Goal: Obtain resource: Obtain resource

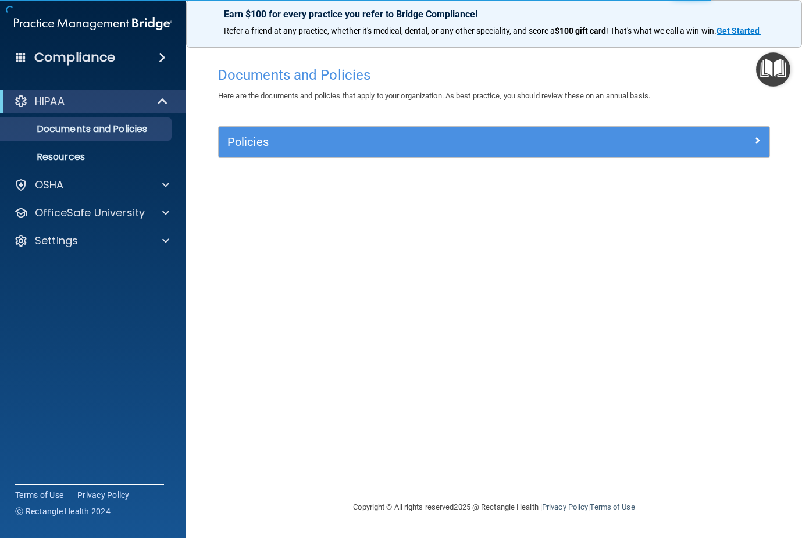
click at [164, 53] on span at bounding box center [162, 58] width 7 height 14
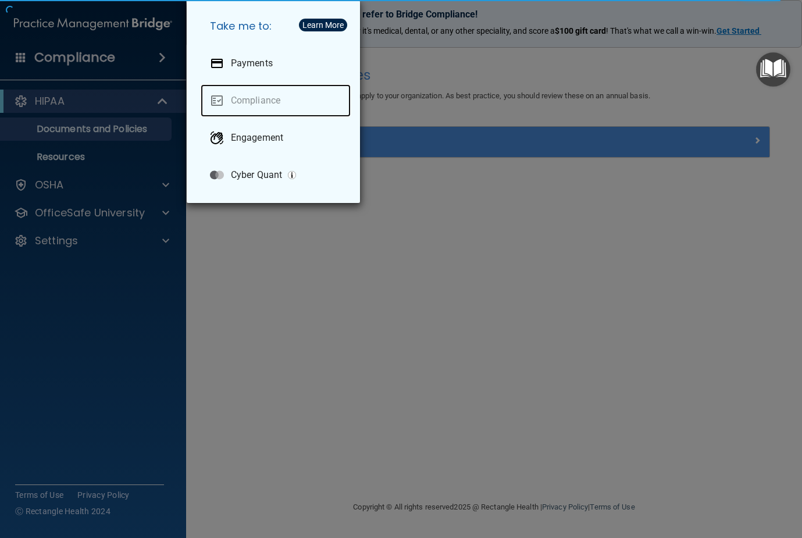
click at [258, 99] on link "Compliance" at bounding box center [276, 100] width 150 height 33
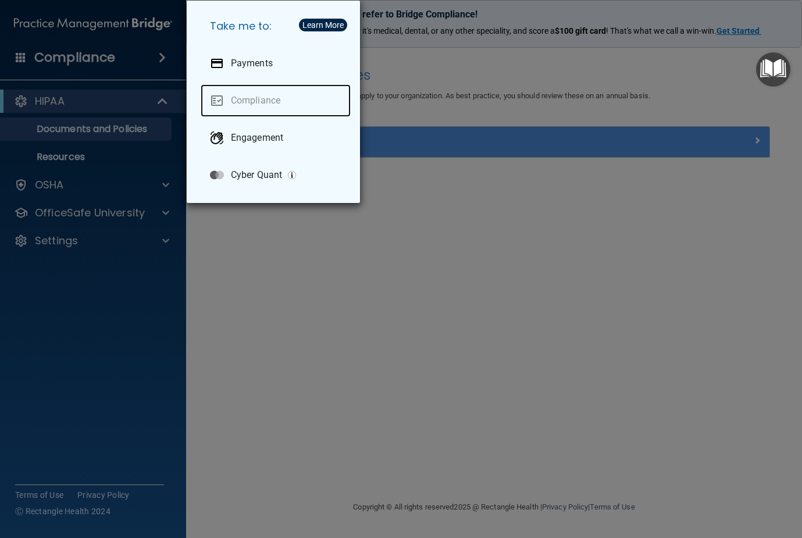
click at [223, 90] on link "Compliance" at bounding box center [276, 100] width 150 height 33
click at [147, 85] on div "Take me to: Payments Compliance Engagement Cyber Quant" at bounding box center [401, 269] width 802 height 538
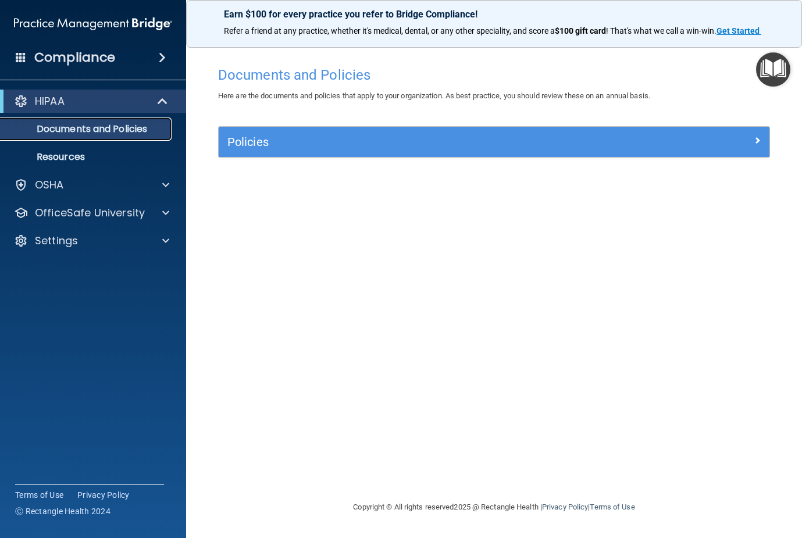
click at [98, 123] on p "Documents and Policies" at bounding box center [87, 129] width 159 height 12
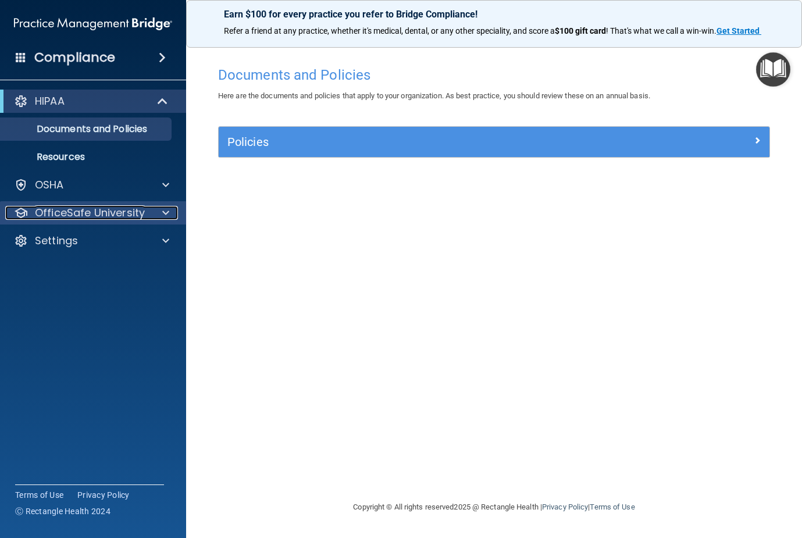
click at [167, 213] on span at bounding box center [165, 213] width 7 height 14
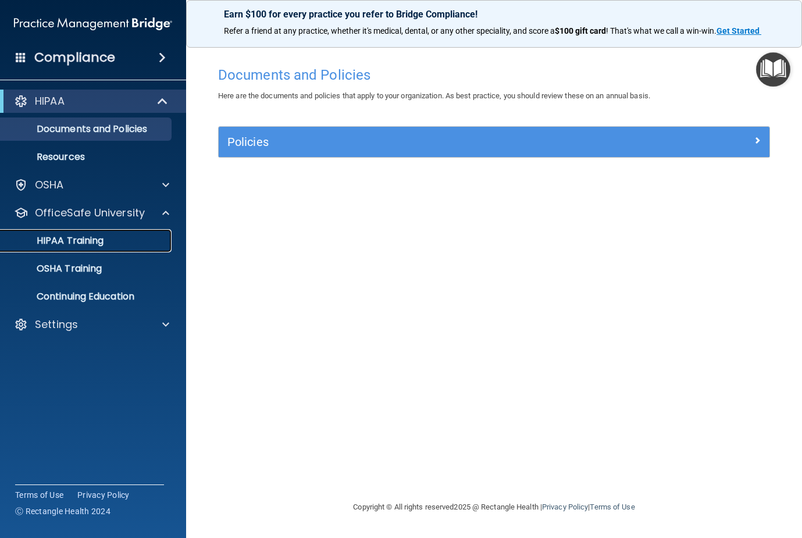
click at [97, 239] on p "HIPAA Training" at bounding box center [56, 241] width 96 height 12
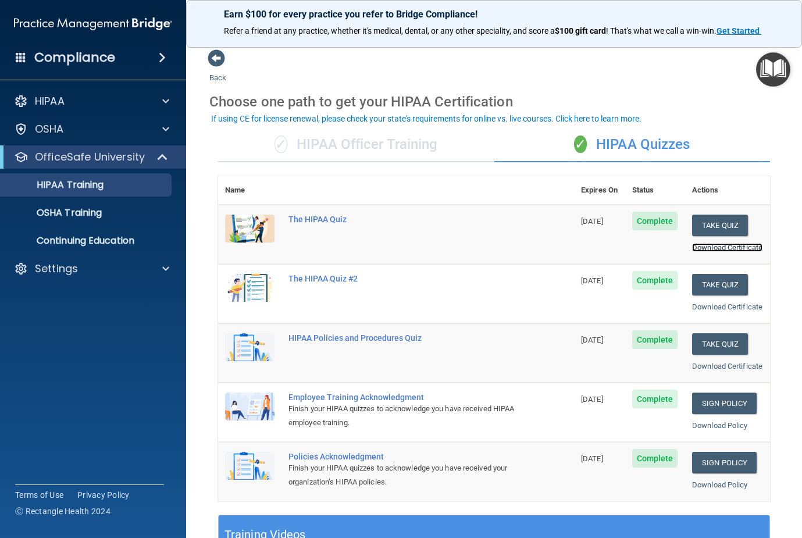
click at [696, 251] on link "Download Certificate" at bounding box center [727, 247] width 70 height 9
click at [692, 311] on link "Download Certificate" at bounding box center [727, 306] width 70 height 9
click at [699, 370] on link "Download Certificate" at bounding box center [727, 366] width 70 height 9
click at [56, 213] on p "OSHA Training" at bounding box center [55, 213] width 94 height 12
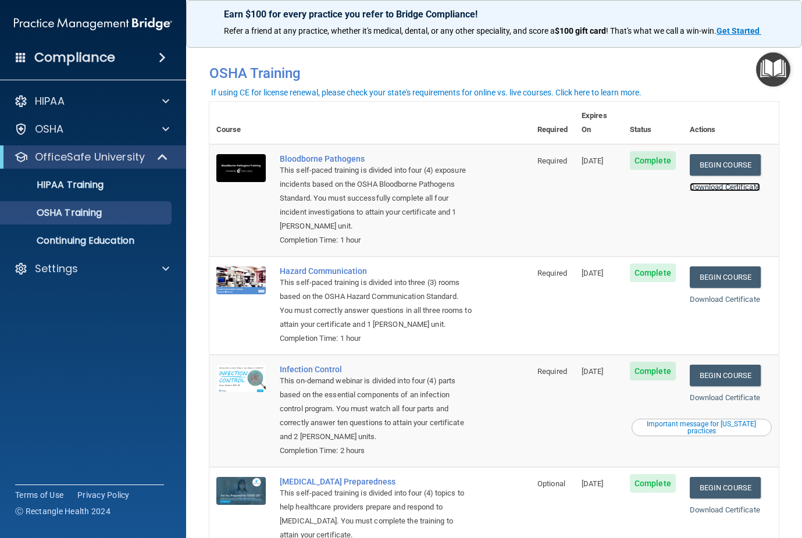
click at [719, 183] on link "Download Certificate" at bounding box center [725, 187] width 70 height 9
click at [702, 295] on link "Download Certificate" at bounding box center [725, 299] width 70 height 9
click at [705, 397] on link "Download Certificate" at bounding box center [725, 397] width 70 height 9
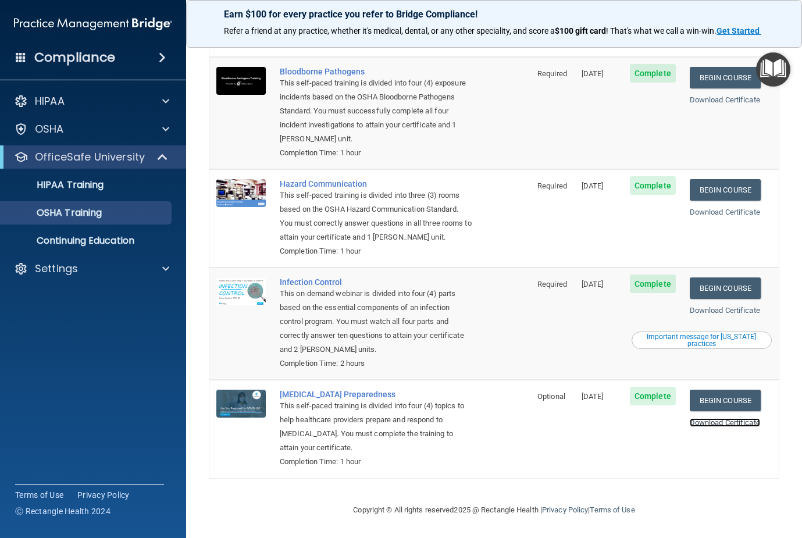
click at [709, 422] on link "Download Certificate" at bounding box center [725, 422] width 70 height 9
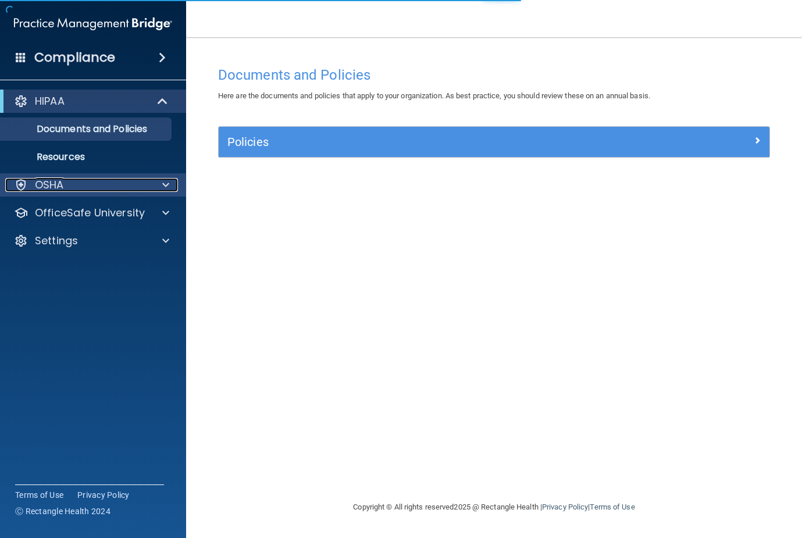
click at [167, 180] on span at bounding box center [165, 185] width 7 height 14
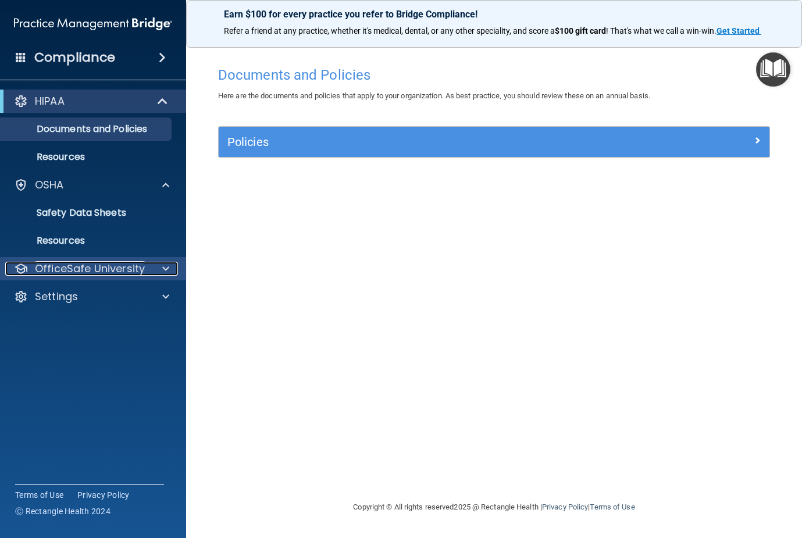
click at [168, 267] on span at bounding box center [165, 269] width 7 height 14
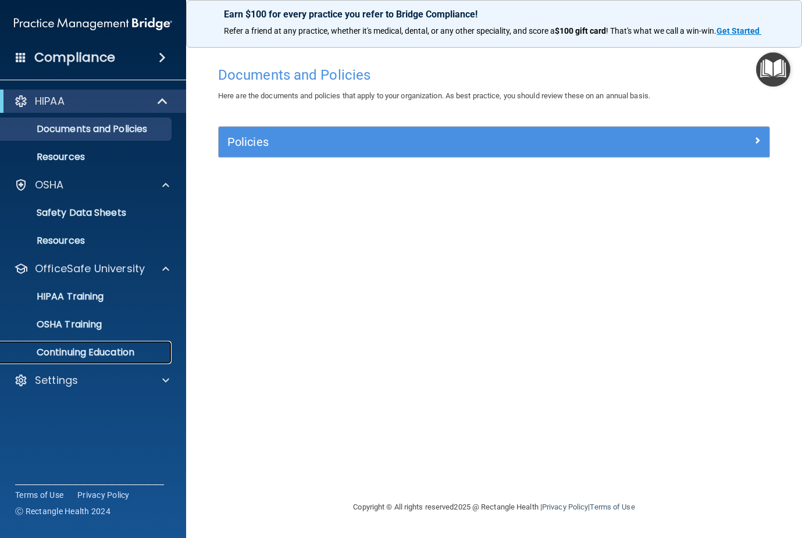
click at [94, 352] on p "Continuing Education" at bounding box center [87, 353] width 159 height 12
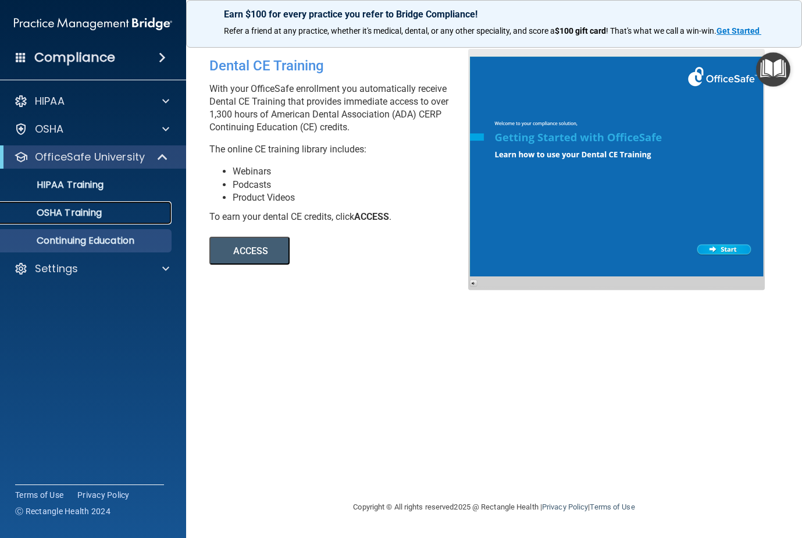
click at [30, 209] on p "OSHA Training" at bounding box center [55, 213] width 94 height 12
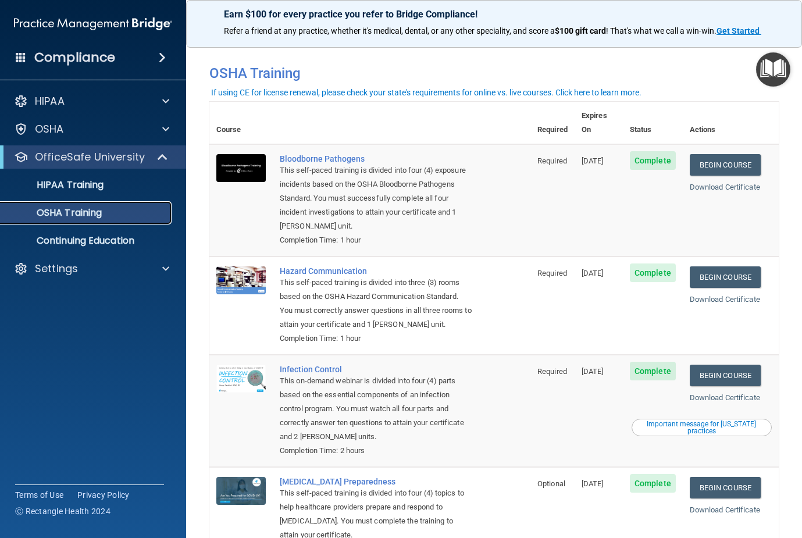
click at [86, 212] on p "OSHA Training" at bounding box center [55, 213] width 94 height 12
click at [394, 88] on div "If using CE for license renewal, please check your state's requirements for onl…" at bounding box center [426, 92] width 430 height 8
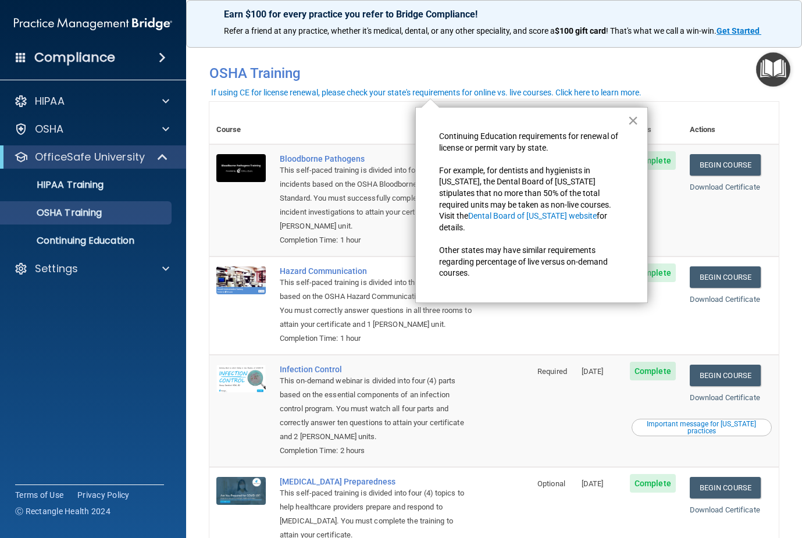
click at [633, 122] on button "×" at bounding box center [632, 120] width 11 height 19
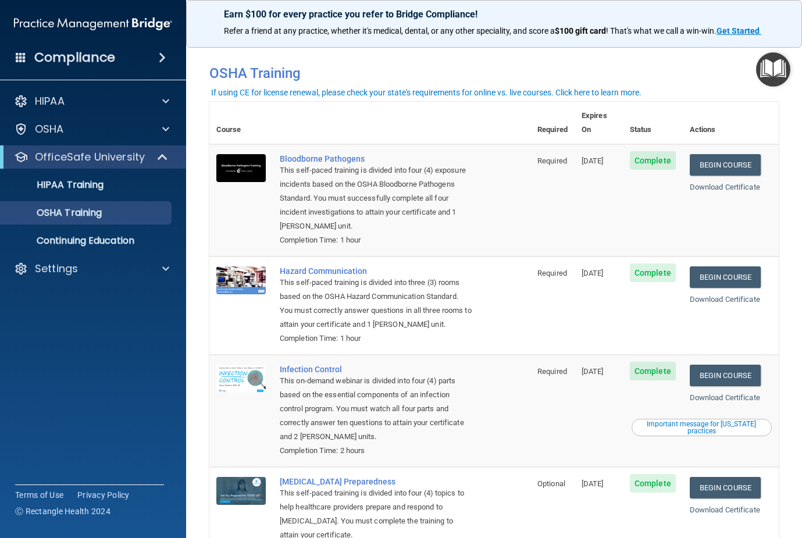
click at [642, 151] on span "Complete" at bounding box center [653, 160] width 46 height 19
click at [601, 164] on td "[DATE]" at bounding box center [598, 200] width 48 height 112
click at [634, 263] on span "Complete" at bounding box center [653, 272] width 46 height 19
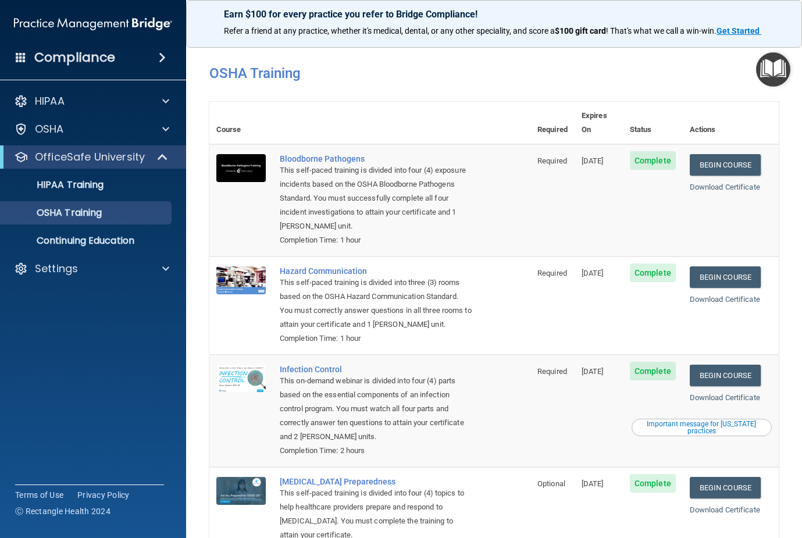
scroll to position [90, 0]
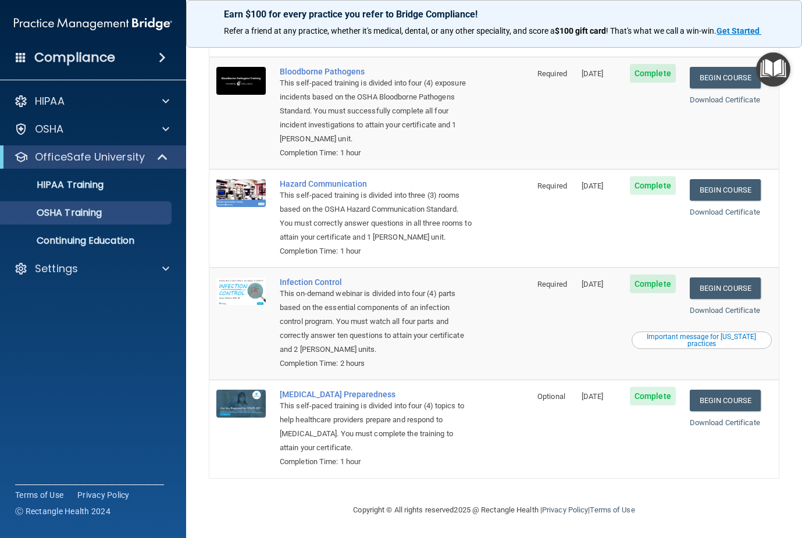
click at [500, 446] on td "COVID-19 Preparedness This self-paced training is divided into four (4) topics …" at bounding box center [402, 429] width 258 height 98
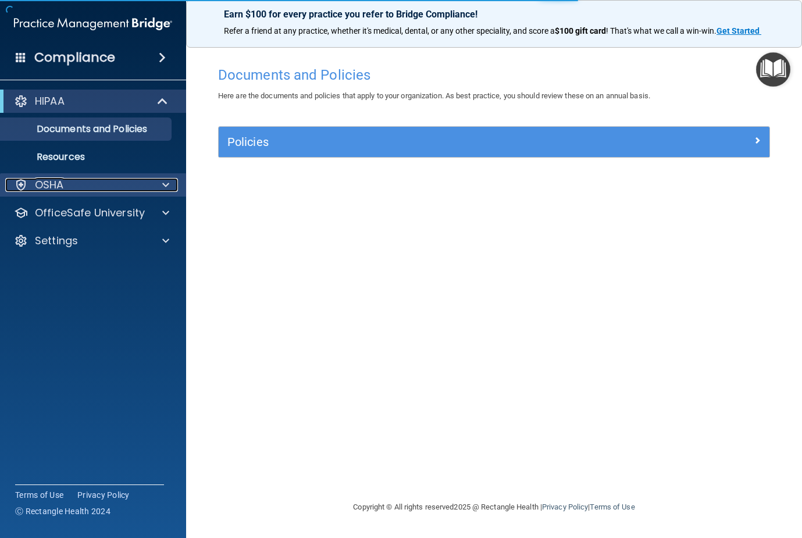
click at [169, 182] on span at bounding box center [165, 185] width 7 height 14
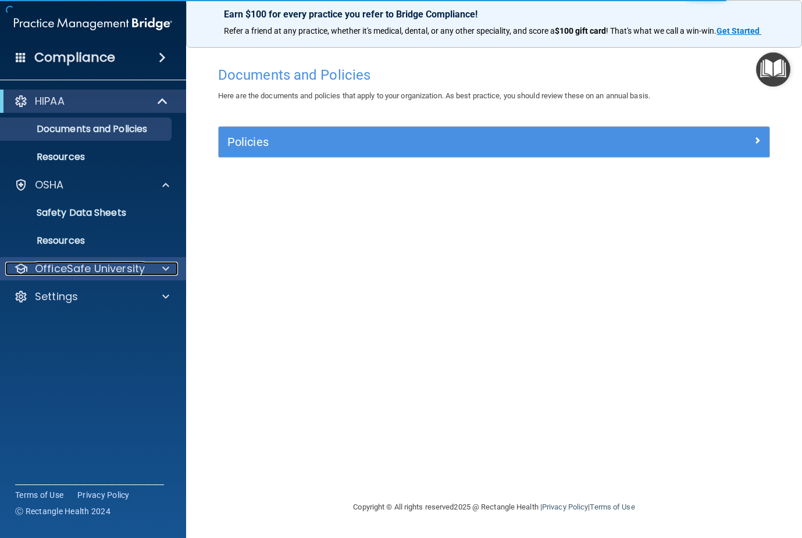
click at [137, 269] on p "OfficeSafe University" at bounding box center [90, 269] width 110 height 14
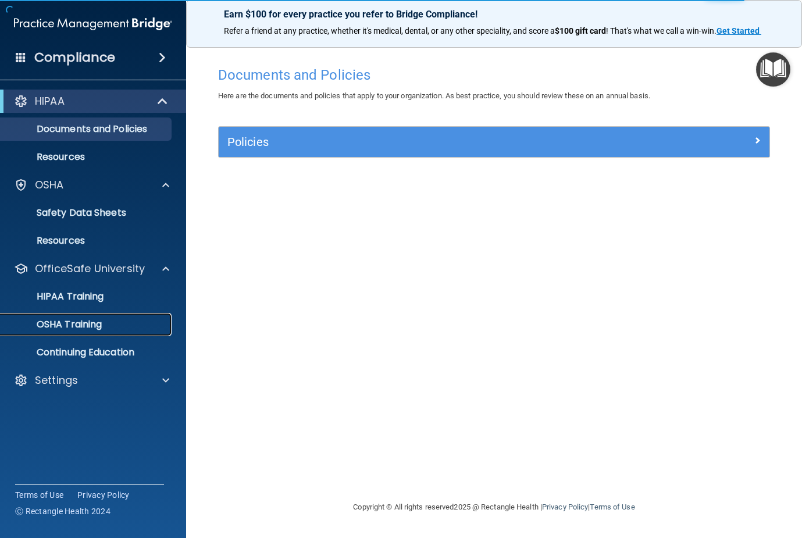
drag, startPoint x: 76, startPoint y: 320, endPoint x: 474, endPoint y: 330, distance: 398.4
click at [76, 320] on p "OSHA Training" at bounding box center [55, 325] width 94 height 12
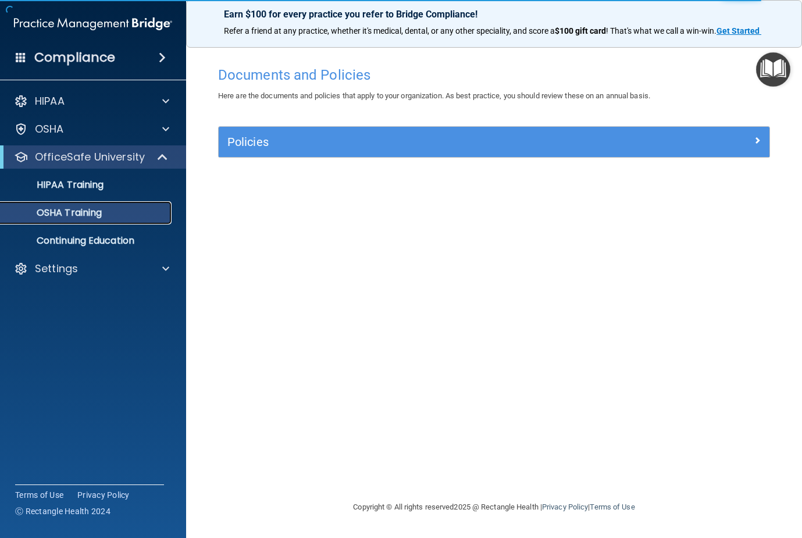
click at [83, 210] on p "OSHA Training" at bounding box center [55, 213] width 94 height 12
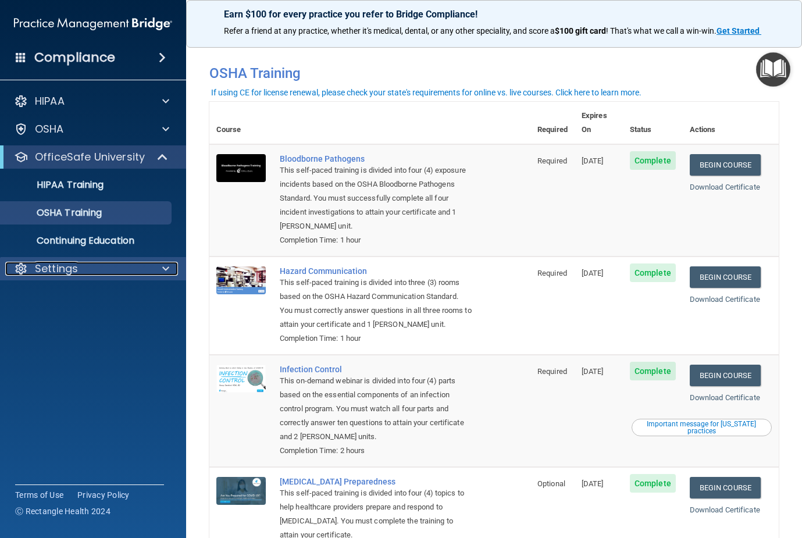
click at [169, 265] on div at bounding box center [163, 269] width 29 height 14
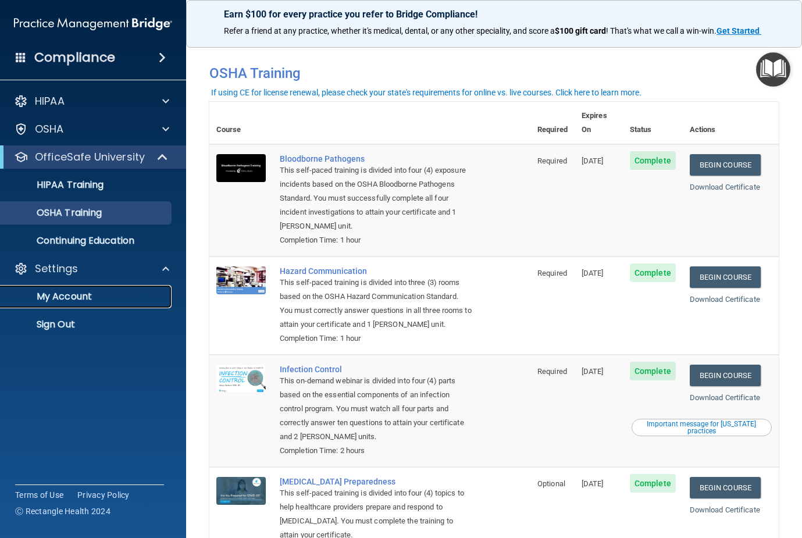
click at [77, 299] on p "My Account" at bounding box center [87, 297] width 159 height 12
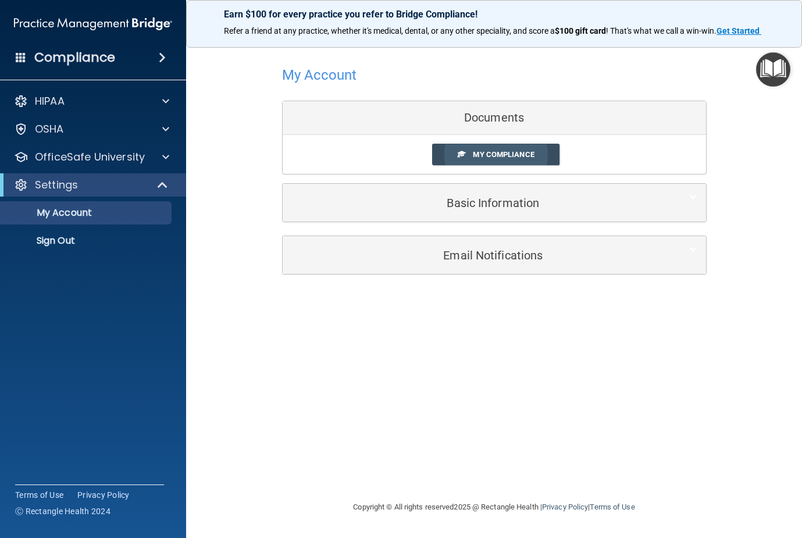
click at [495, 151] on span "My Compliance" at bounding box center [503, 154] width 61 height 9
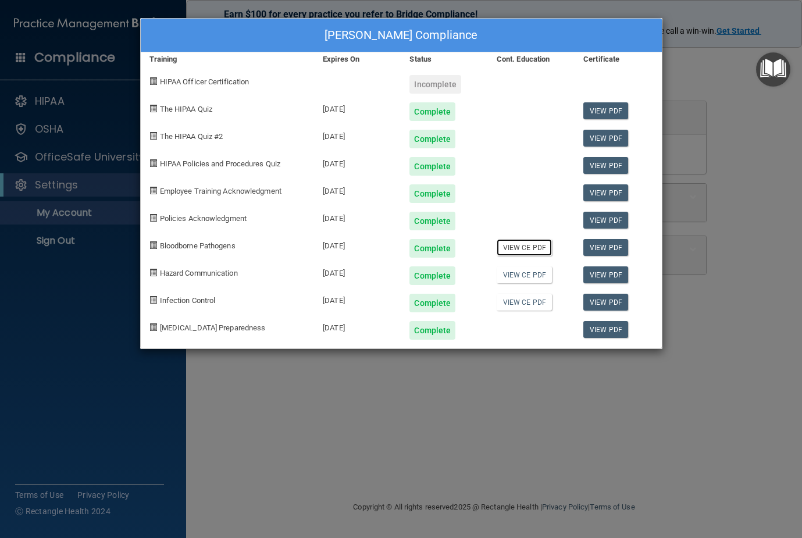
click at [534, 242] on link "View CE PDF" at bounding box center [523, 247] width 55 height 17
click at [515, 276] on link "View CE PDF" at bounding box center [523, 274] width 55 height 17
click at [527, 300] on link "View CE PDF" at bounding box center [523, 302] width 55 height 17
drag, startPoint x: 692, startPoint y: 44, endPoint x: 596, endPoint y: 7, distance: 102.1
click at [690, 44] on div "[PERSON_NAME] Compliance Training Expires On Status Cont. Education Certificate…" at bounding box center [401, 269] width 802 height 538
